Goal: Task Accomplishment & Management: Manage account settings

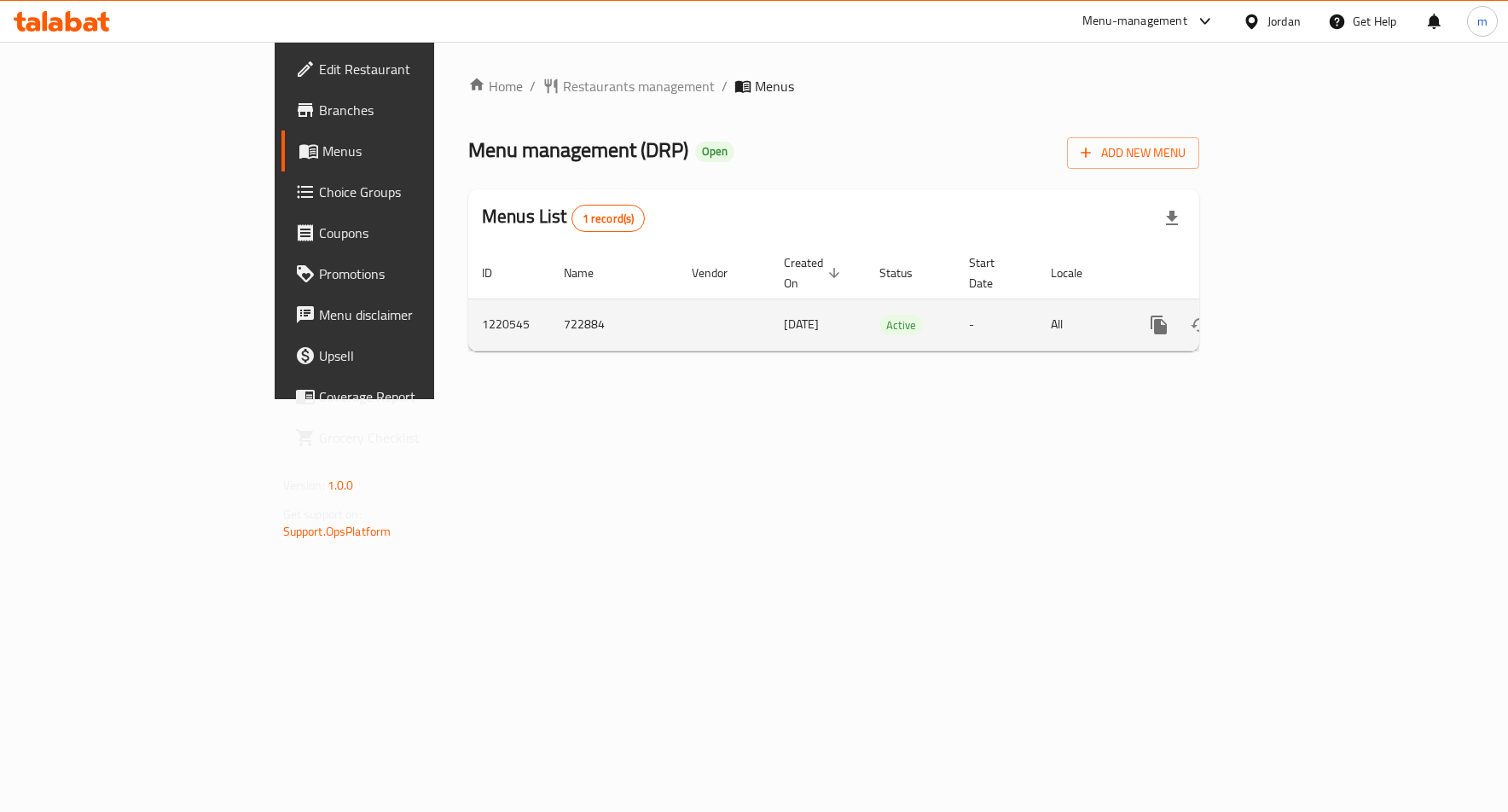
click at [1292, 314] on icon "enhanced table" at bounding box center [1282, 325] width 21 height 21
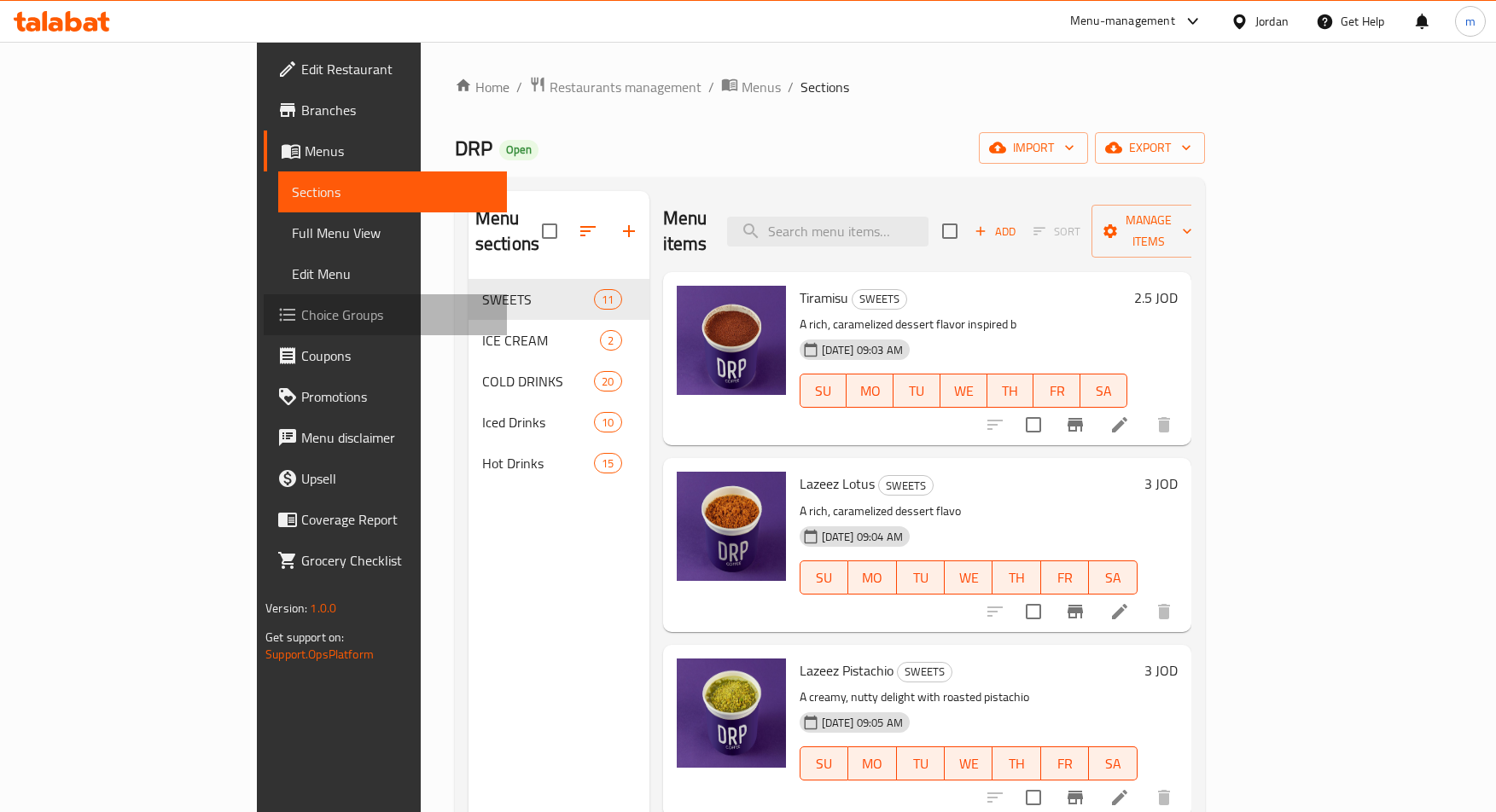
click at [301, 305] on span "Choice Groups" at bounding box center [397, 315] width 192 height 21
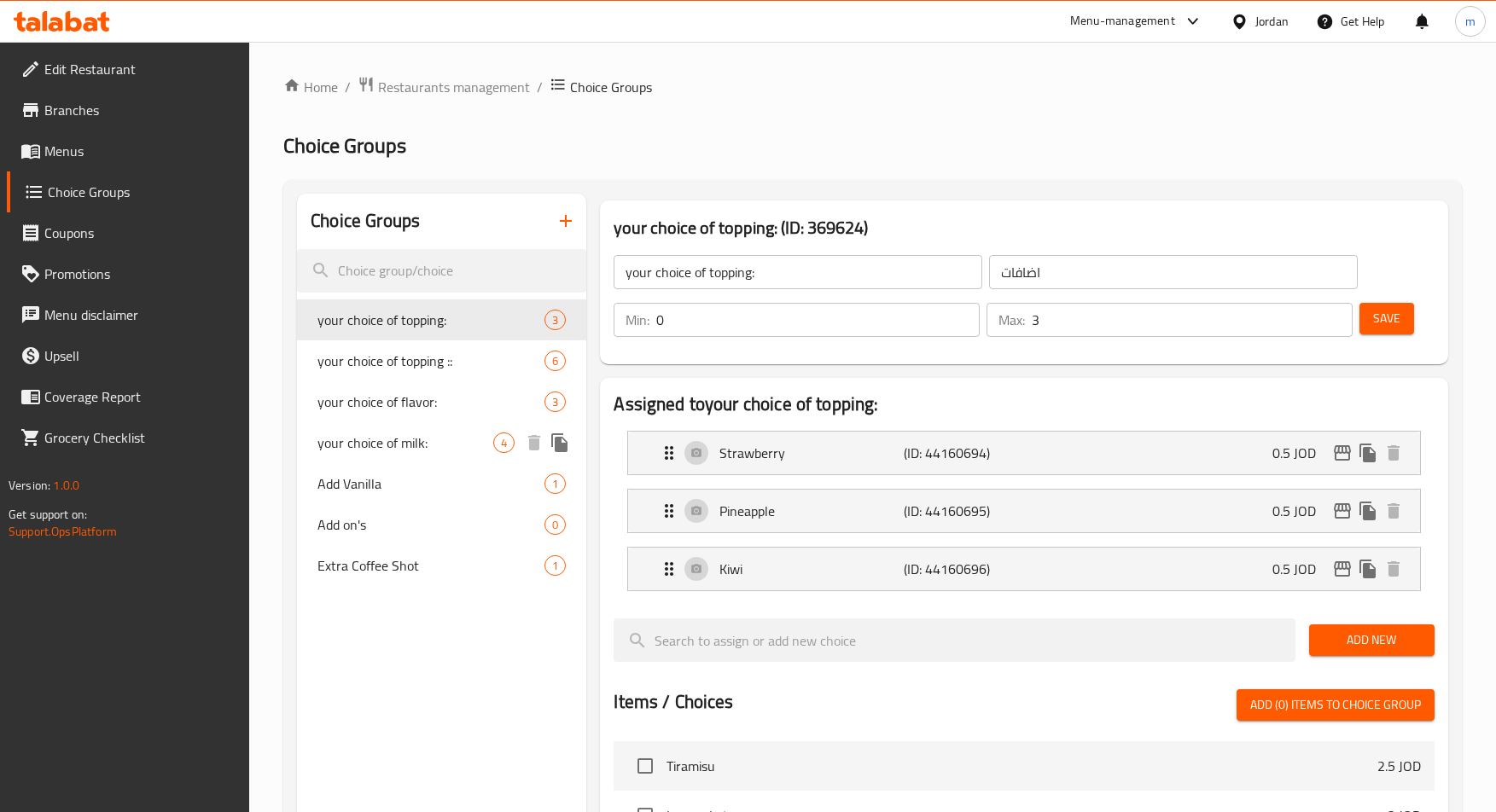
click at [439, 450] on span "your choice of milk:" at bounding box center [405, 443] width 176 height 21
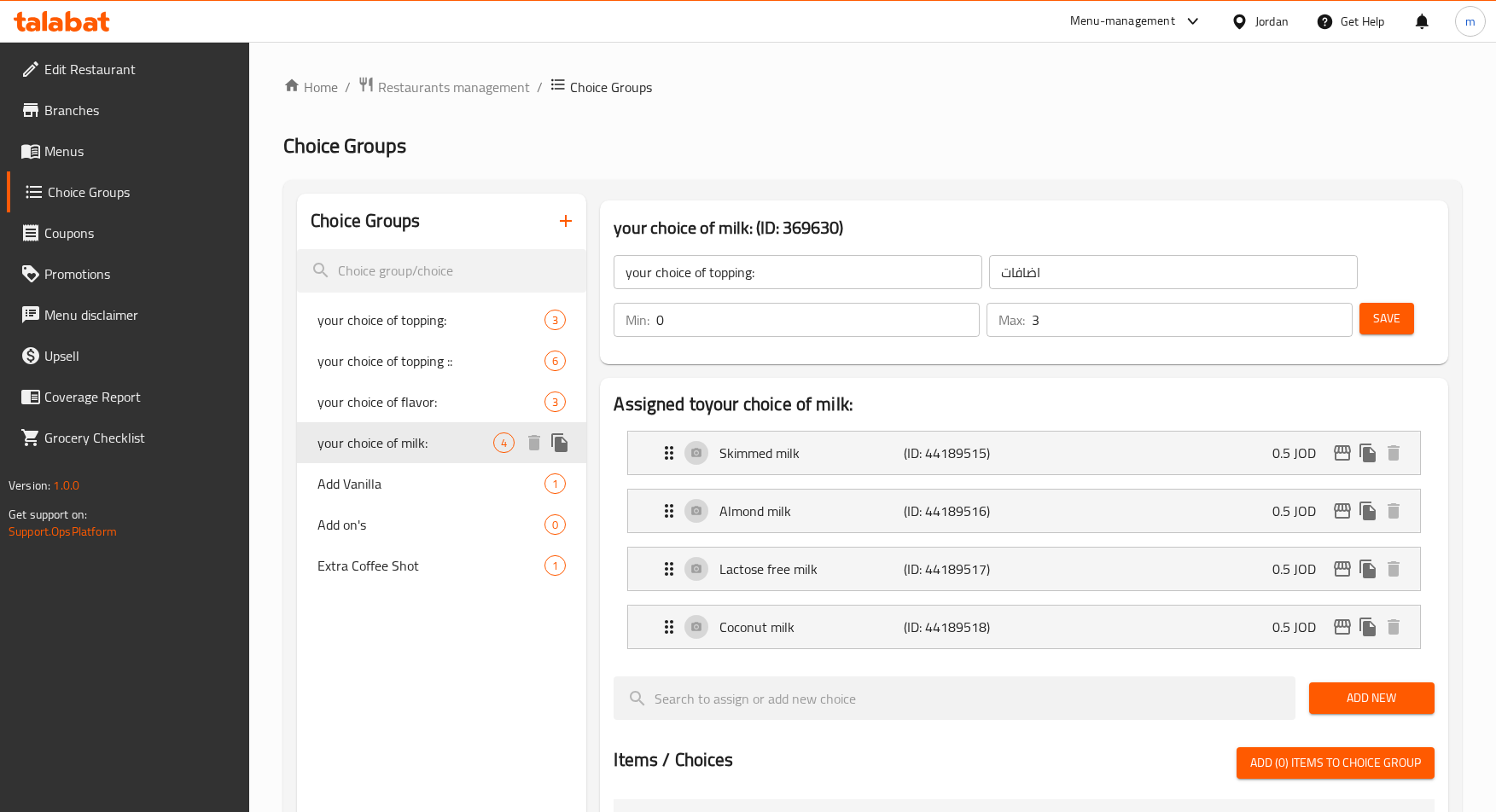
type input "your choice of milk:"
type input "اختيارك للحليب"
type input "4"
click at [406, 579] on div "Extra Coffee Shot 1" at bounding box center [441, 565] width 289 height 41
type input "Extra Coffee Shot"
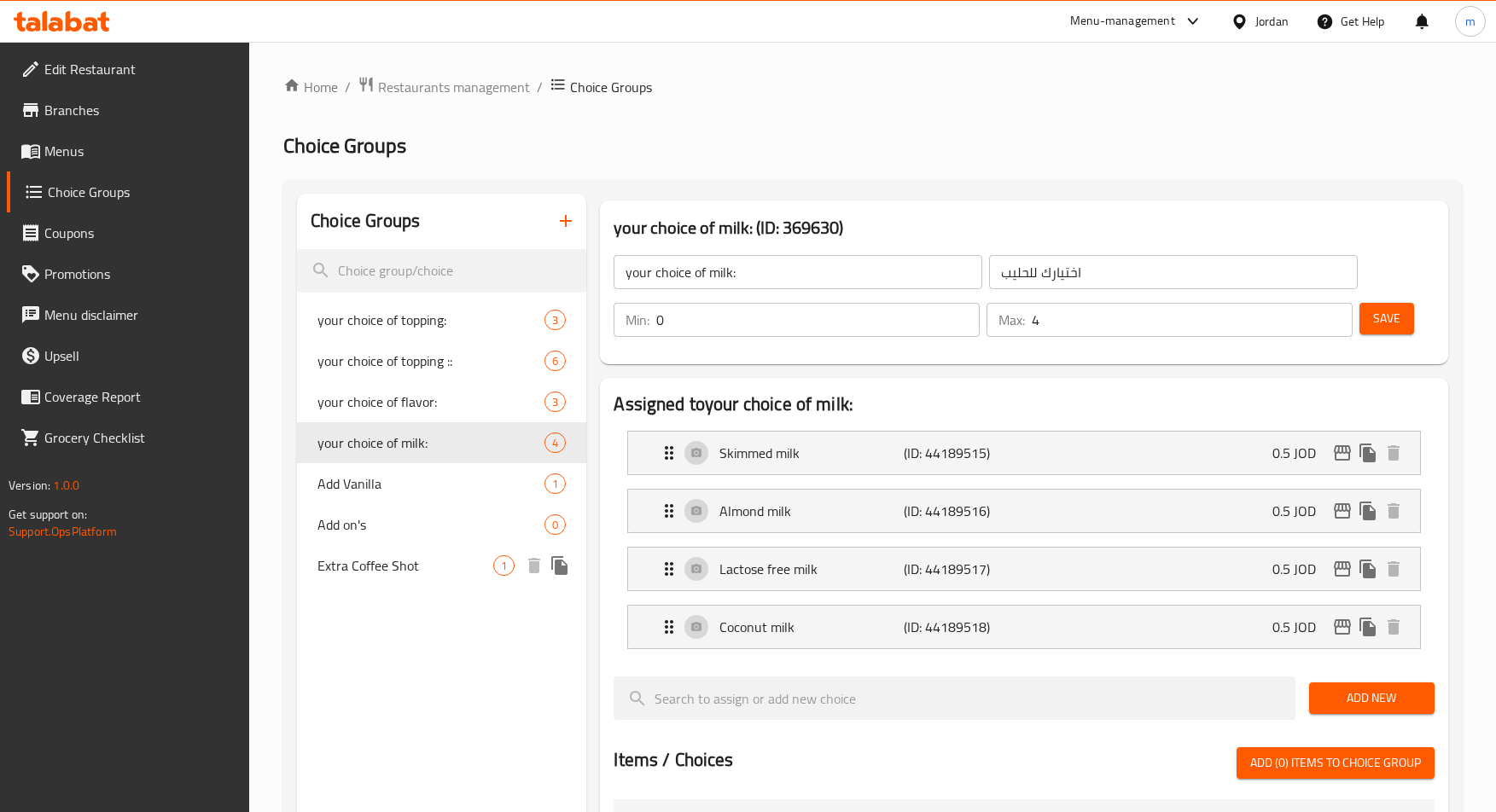
type input "اضافة شوت قهوه"
type input "1"
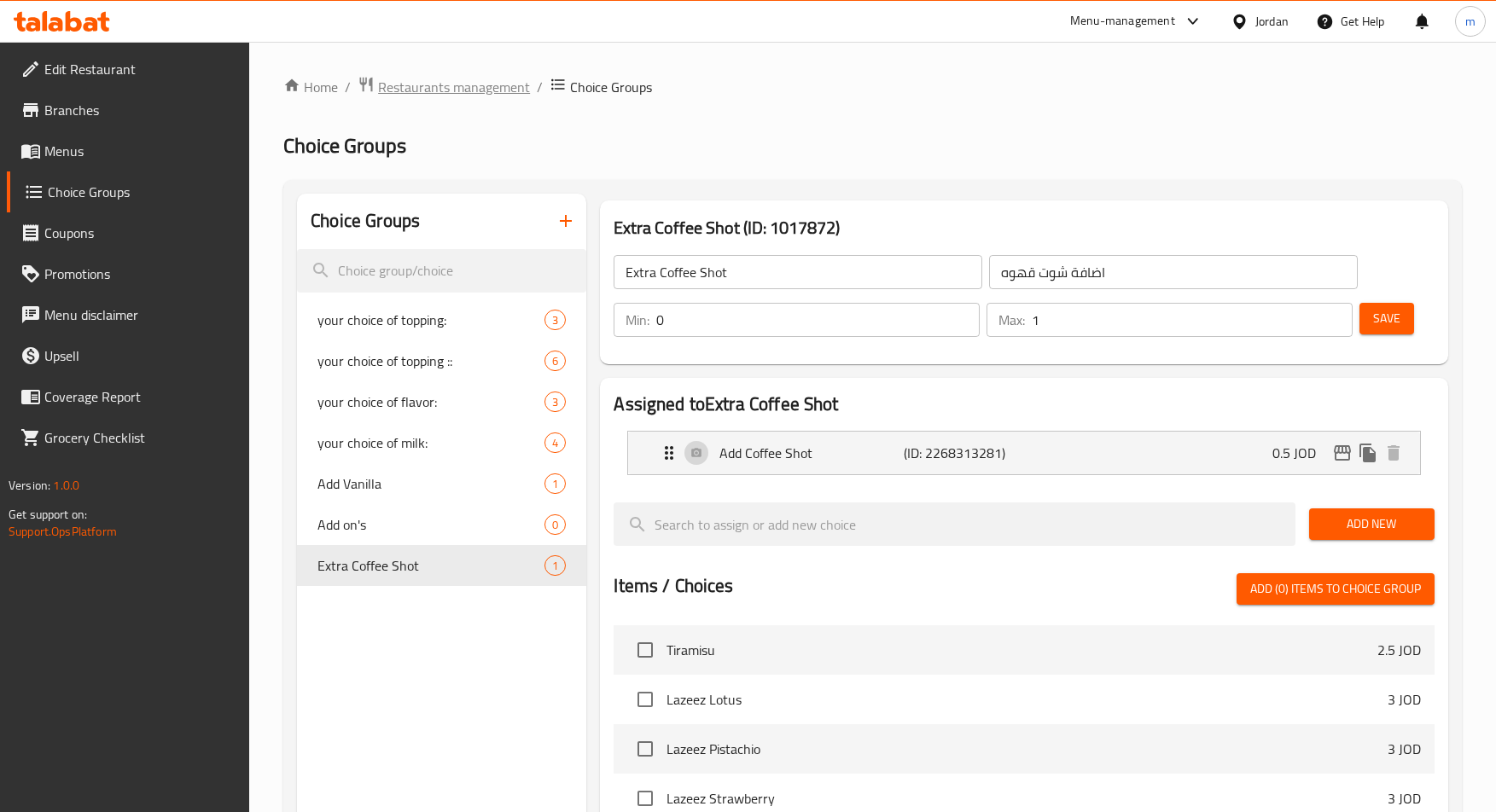
click at [440, 86] on span "Restaurants management" at bounding box center [454, 87] width 151 height 21
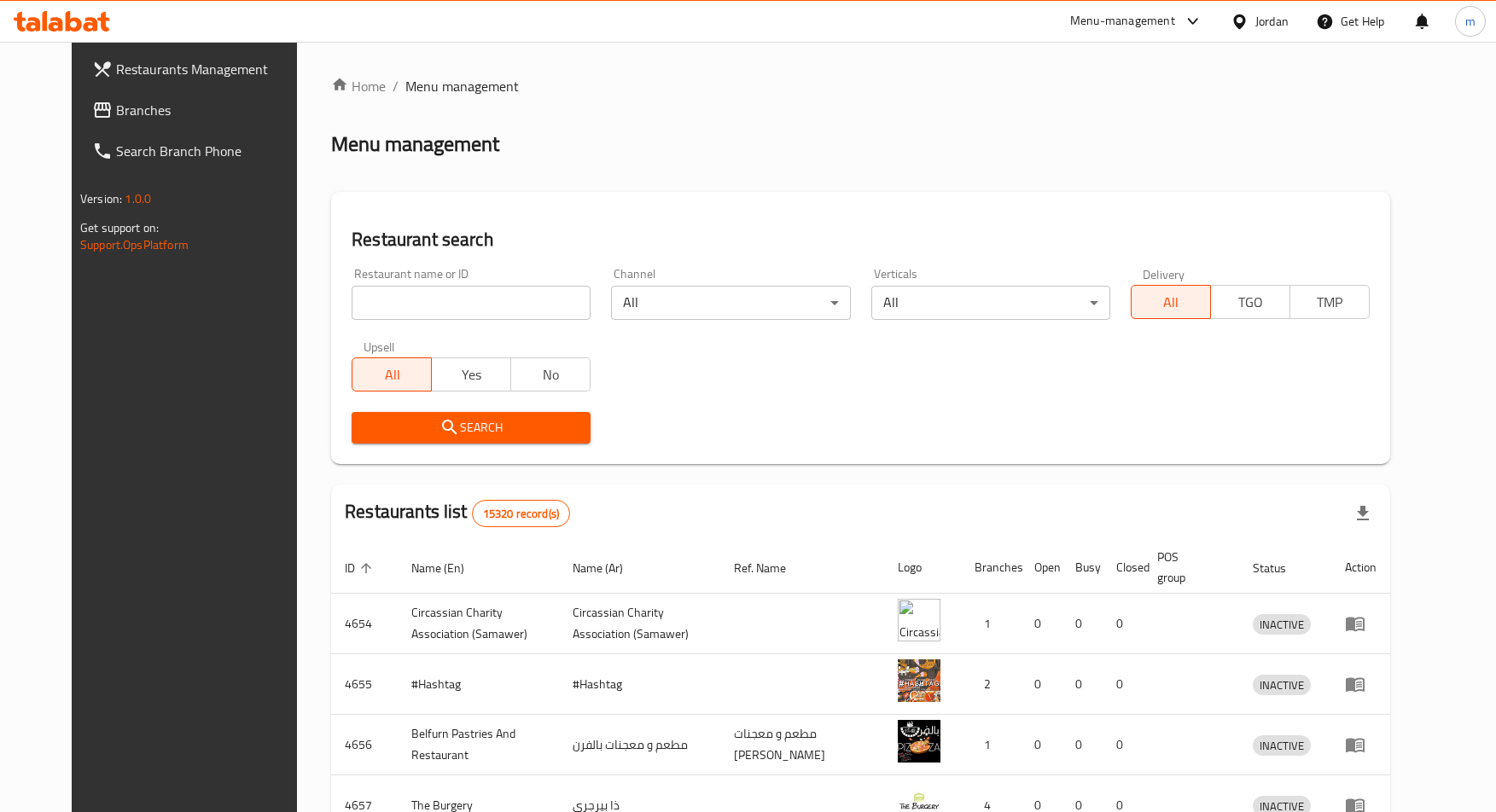
click at [116, 111] on span "Branches" at bounding box center [212, 110] width 192 height 21
